Goal: Information Seeking & Learning: Find specific fact

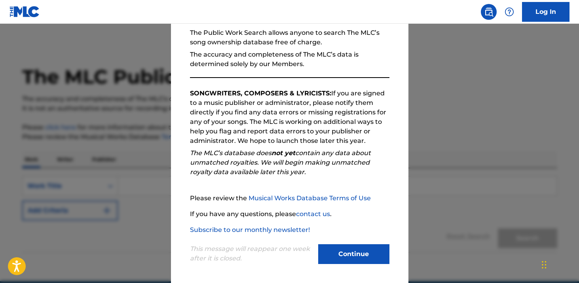
scroll to position [79, 0]
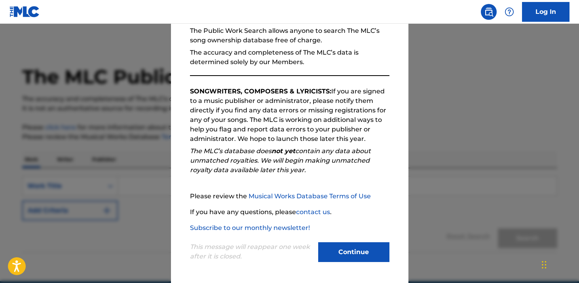
drag, startPoint x: 350, startPoint y: 252, endPoint x: 288, endPoint y: 241, distance: 63.4
click at [350, 252] on button "Continue" at bounding box center [353, 252] width 71 height 20
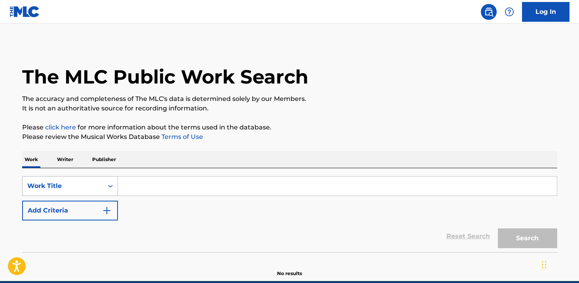
click at [94, 180] on div "Work Title" at bounding box center [70, 186] width 96 height 20
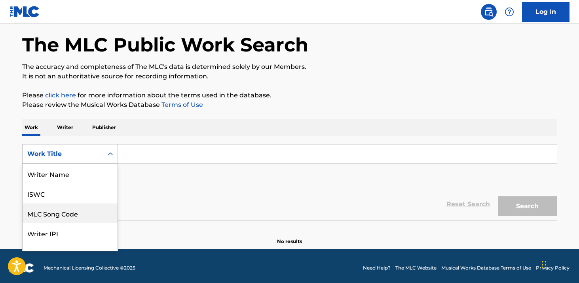
scroll to position [40, 0]
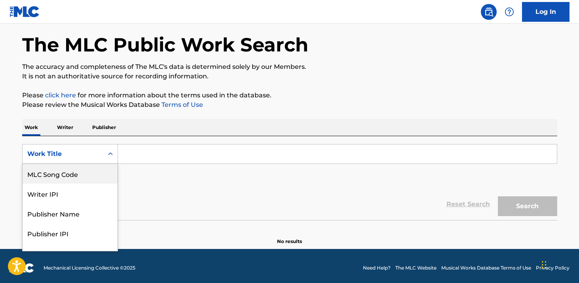
click at [71, 177] on div "MLC Song Code" at bounding box center [70, 174] width 95 height 20
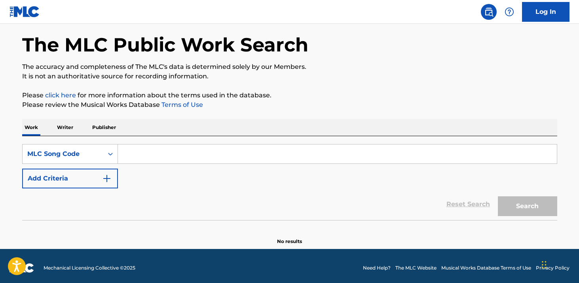
click at [168, 154] on input "Search Form" at bounding box center [337, 153] width 439 height 19
paste input "D7330E"
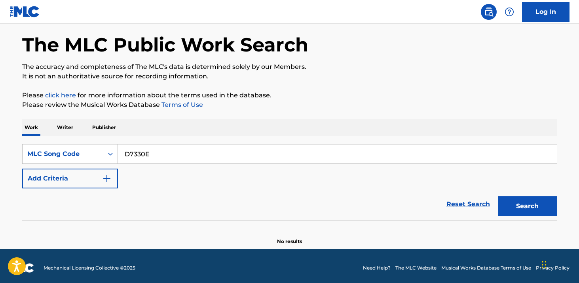
type input "D7330E"
click at [498, 196] on button "Search" at bounding box center [527, 206] width 59 height 20
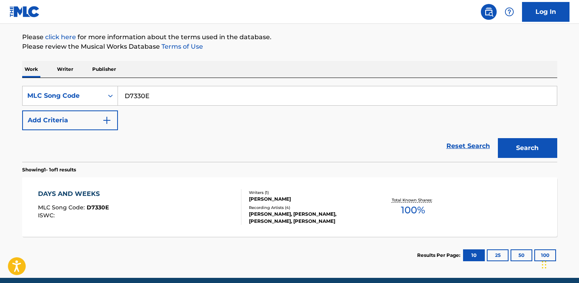
scroll to position [104, 0]
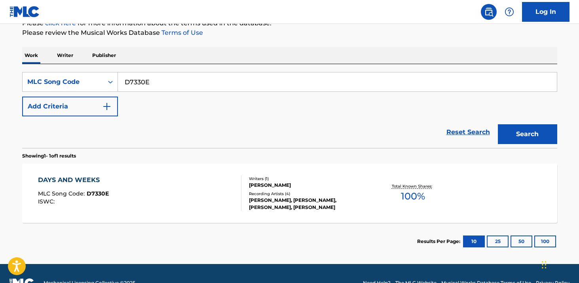
click at [189, 186] on div "DAYS AND WEEKS MLC Song Code : D7330E ISWC :" at bounding box center [139, 193] width 203 height 36
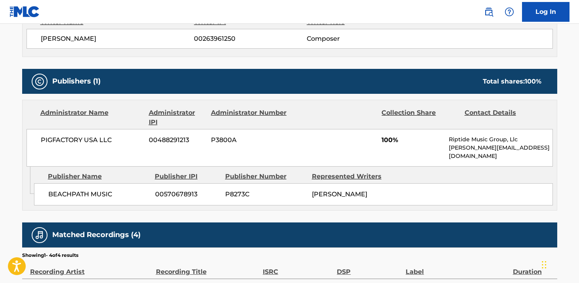
scroll to position [324, 0]
